Goal: Transaction & Acquisition: Subscribe to service/newsletter

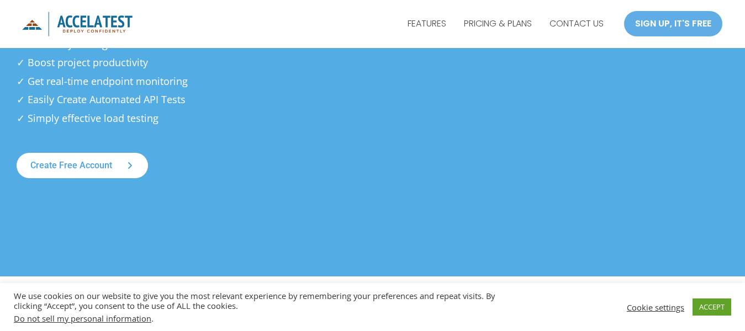
scroll to position [166, 0]
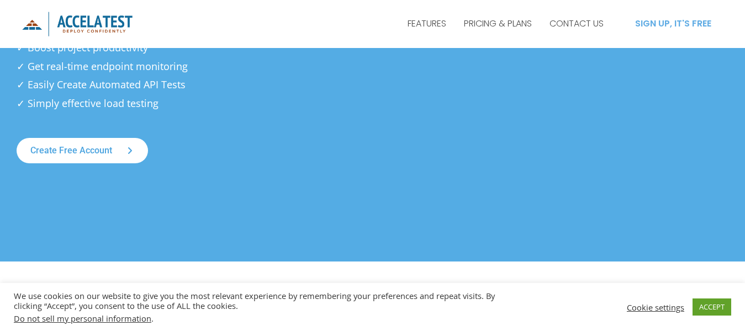
click at [651, 30] on div "SIGN UP, IT'S FREE" at bounding box center [673, 23] width 99 height 27
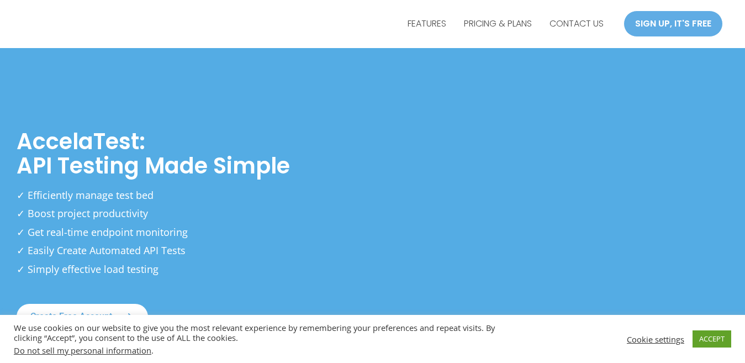
scroll to position [166, 0]
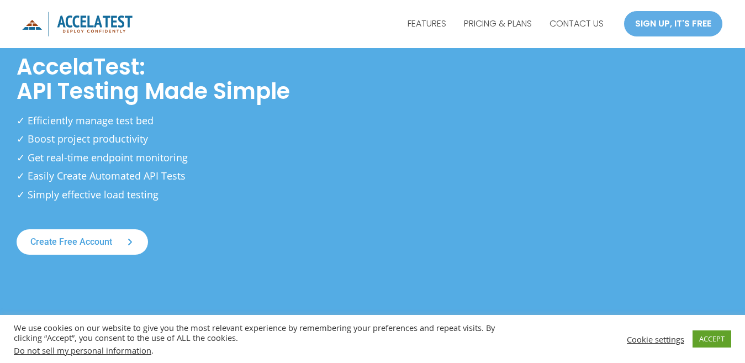
scroll to position [55, 0]
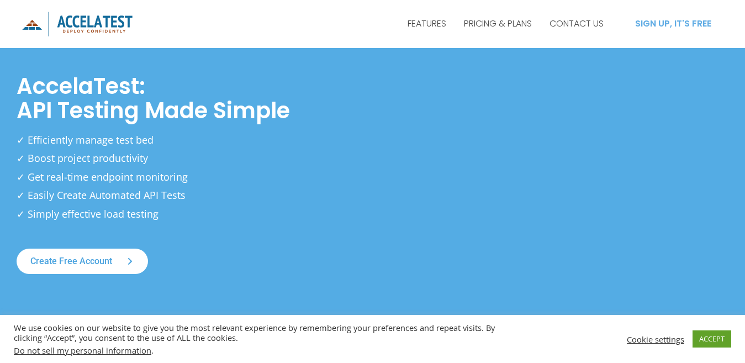
click at [689, 22] on div "SIGN UP, IT'S FREE" at bounding box center [673, 23] width 99 height 27
